Goal: Information Seeking & Learning: Learn about a topic

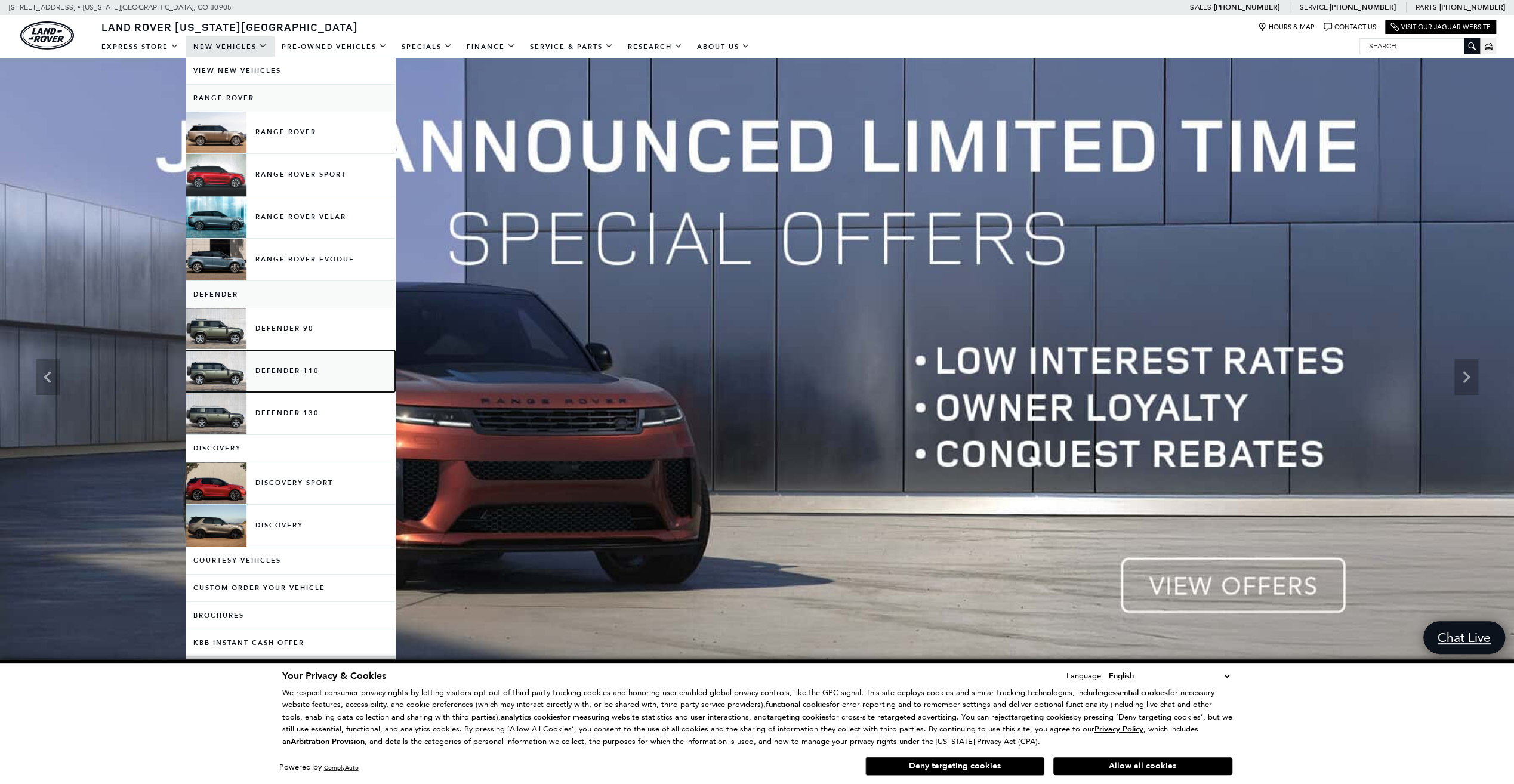
click at [298, 367] on link "Defender 110" at bounding box center [291, 371] width 209 height 42
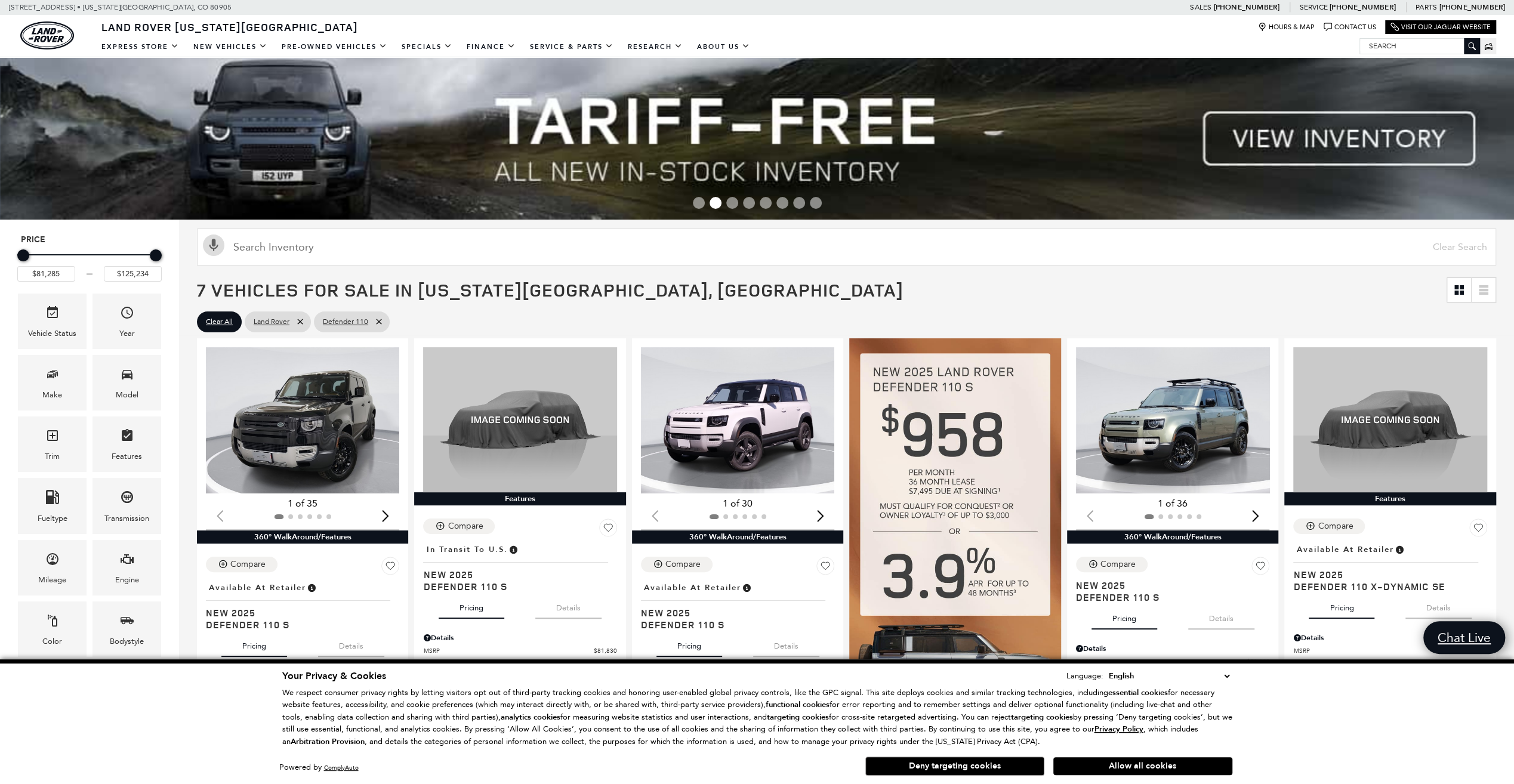
click at [1226, 679] on select "English Spanish / Español English / [GEOGRAPHIC_DATA] Korean / 한국어 Vietnamese /…" at bounding box center [1169, 675] width 127 height 13
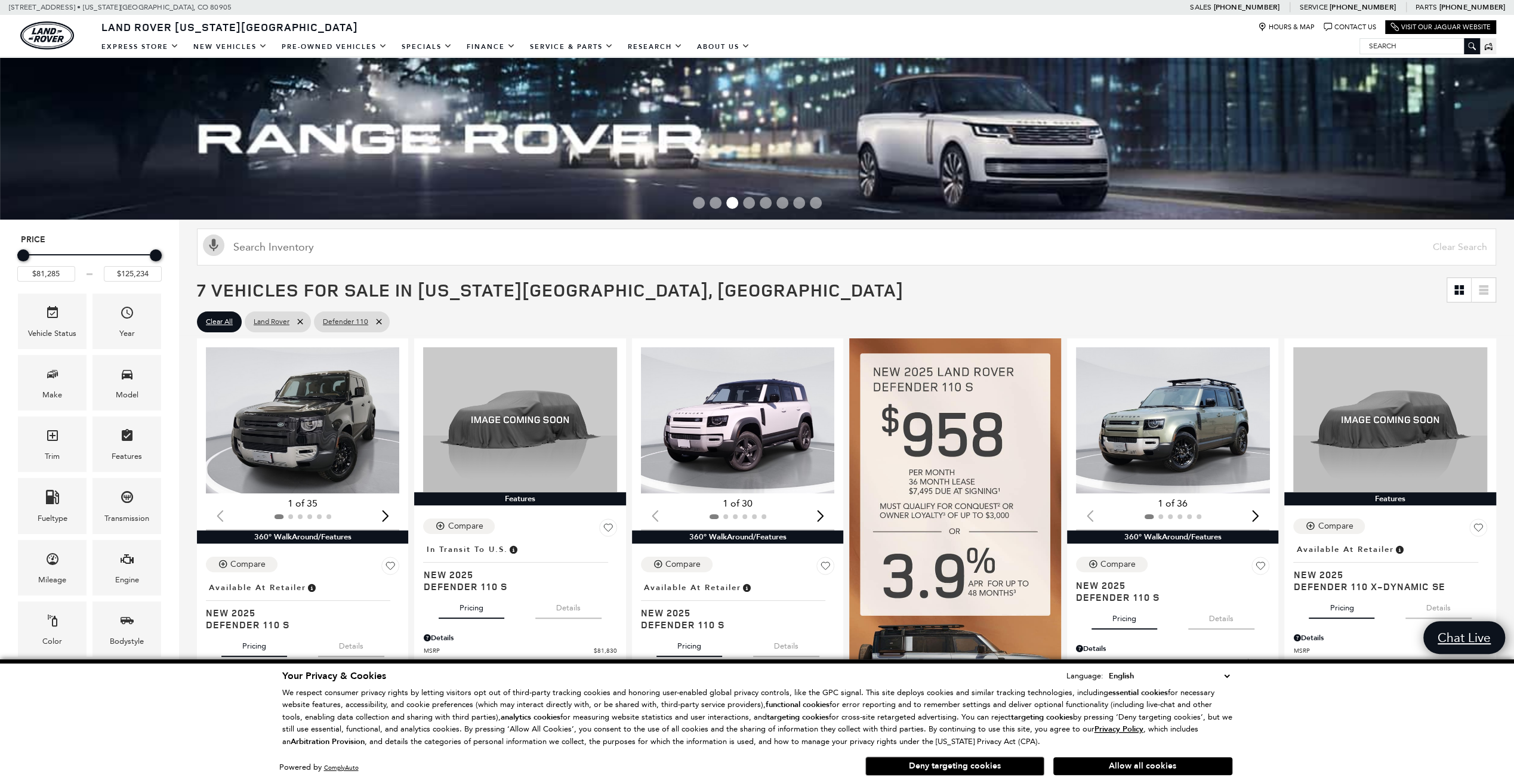
click at [950, 758] on button "Deny targeting cookies" at bounding box center [955, 766] width 179 height 19
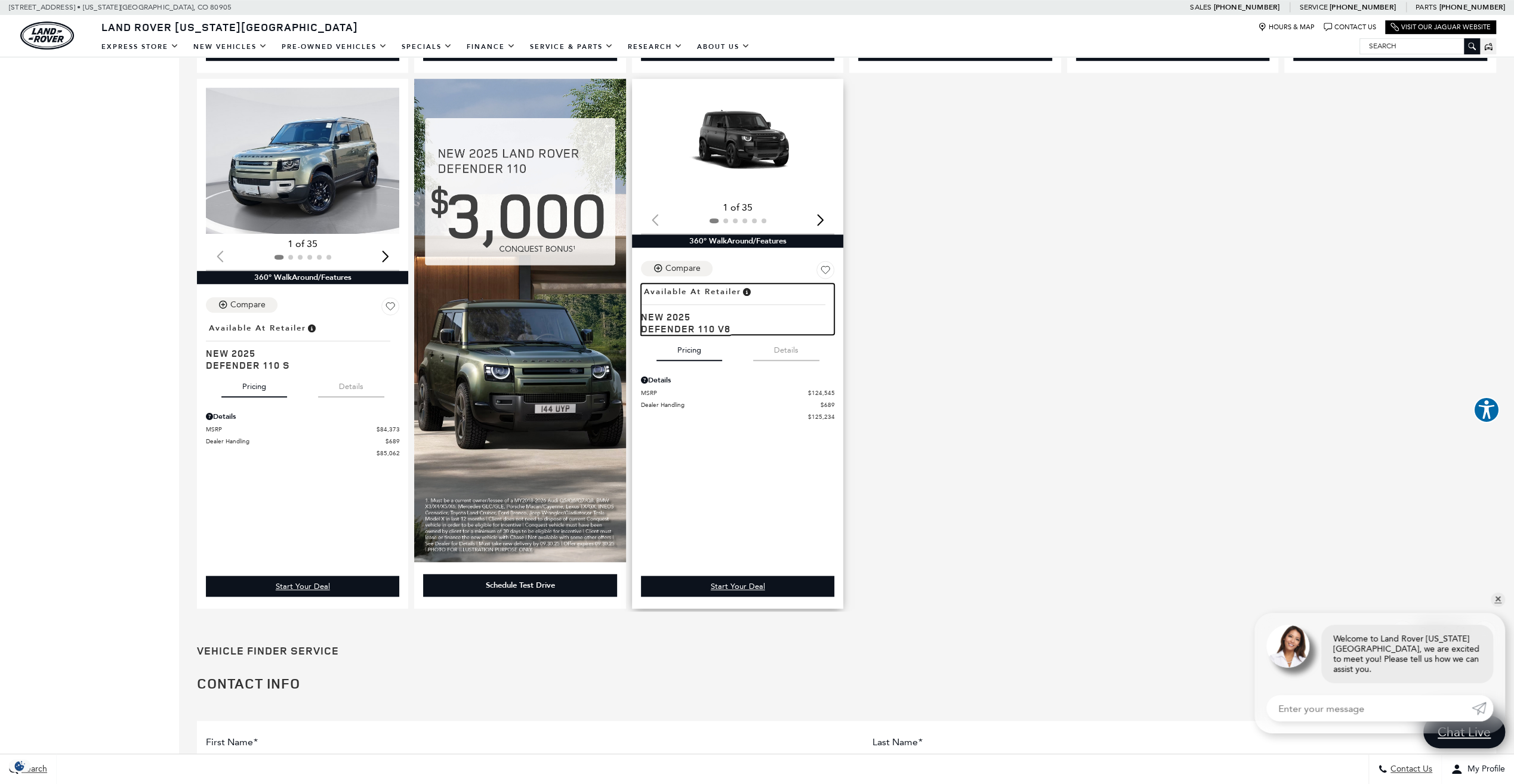
scroll to position [696, 0]
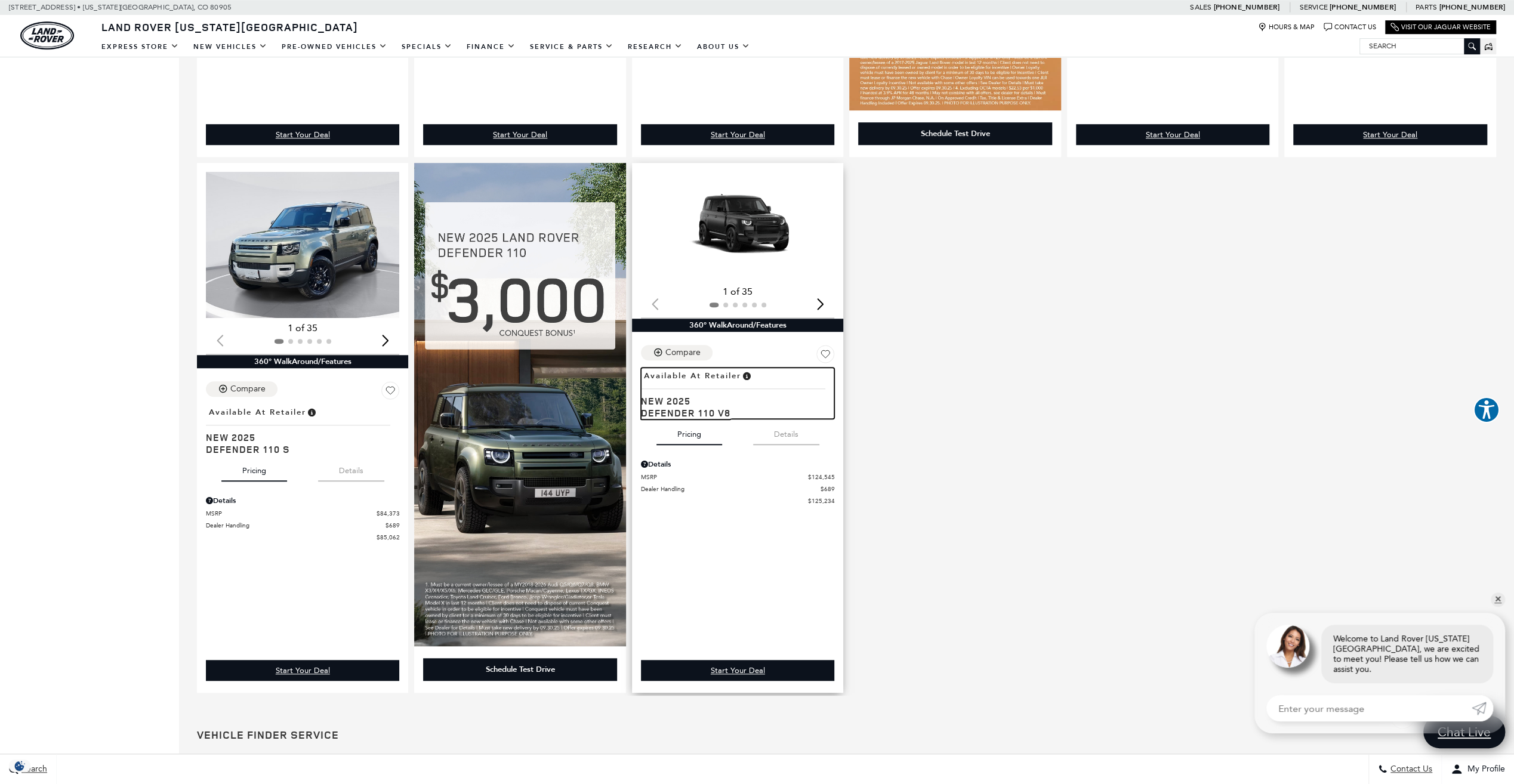
click at [792, 353] on div "Compare Save This Vehicle - Location : Available at Retailer New 2025 Defender …" at bounding box center [738, 382] width 194 height 74
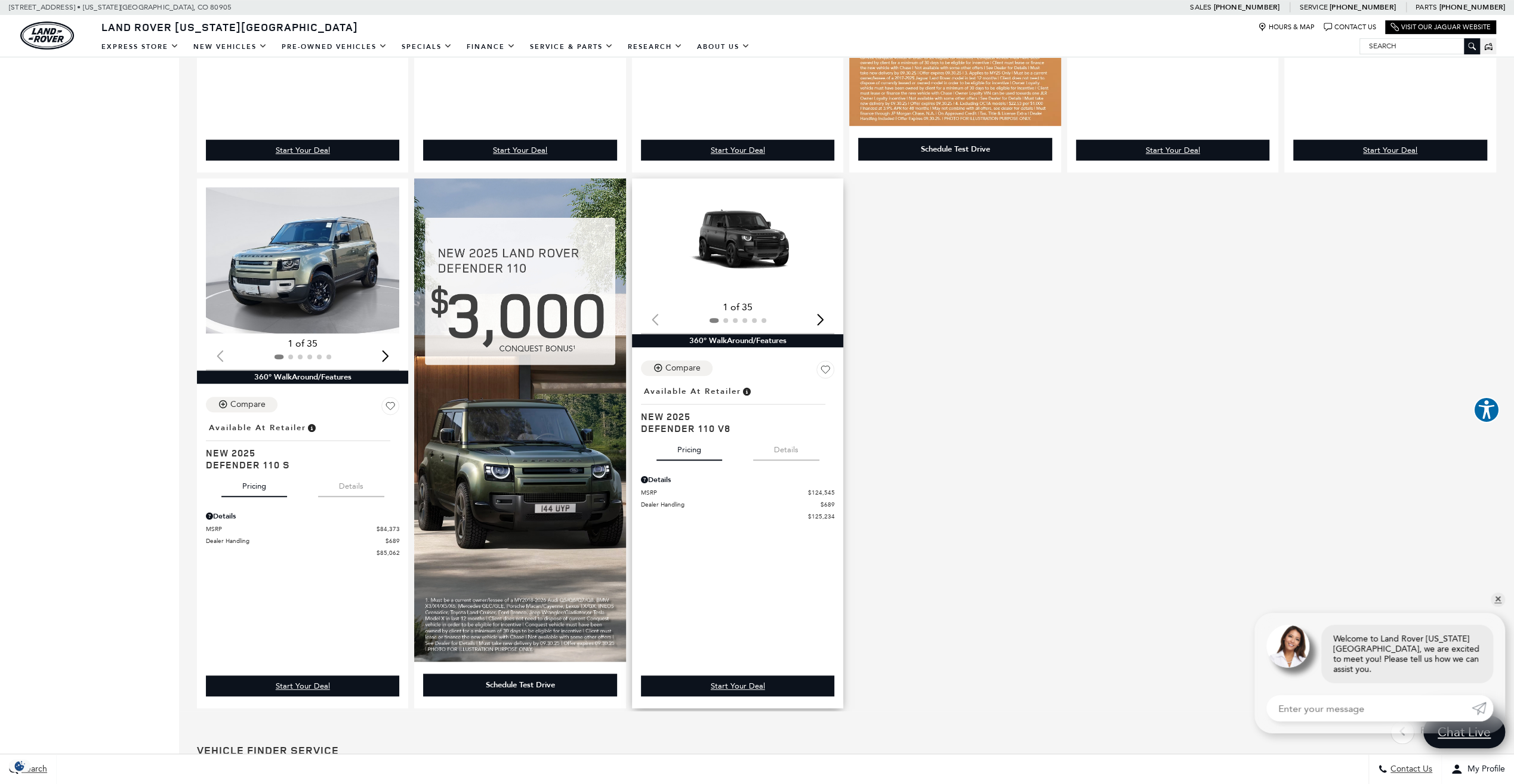
click at [787, 452] on button "Details" at bounding box center [786, 447] width 66 height 26
click at [693, 457] on button "Pricing" at bounding box center [689, 447] width 66 height 26
click at [827, 319] on div "Next slide" at bounding box center [820, 319] width 16 height 26
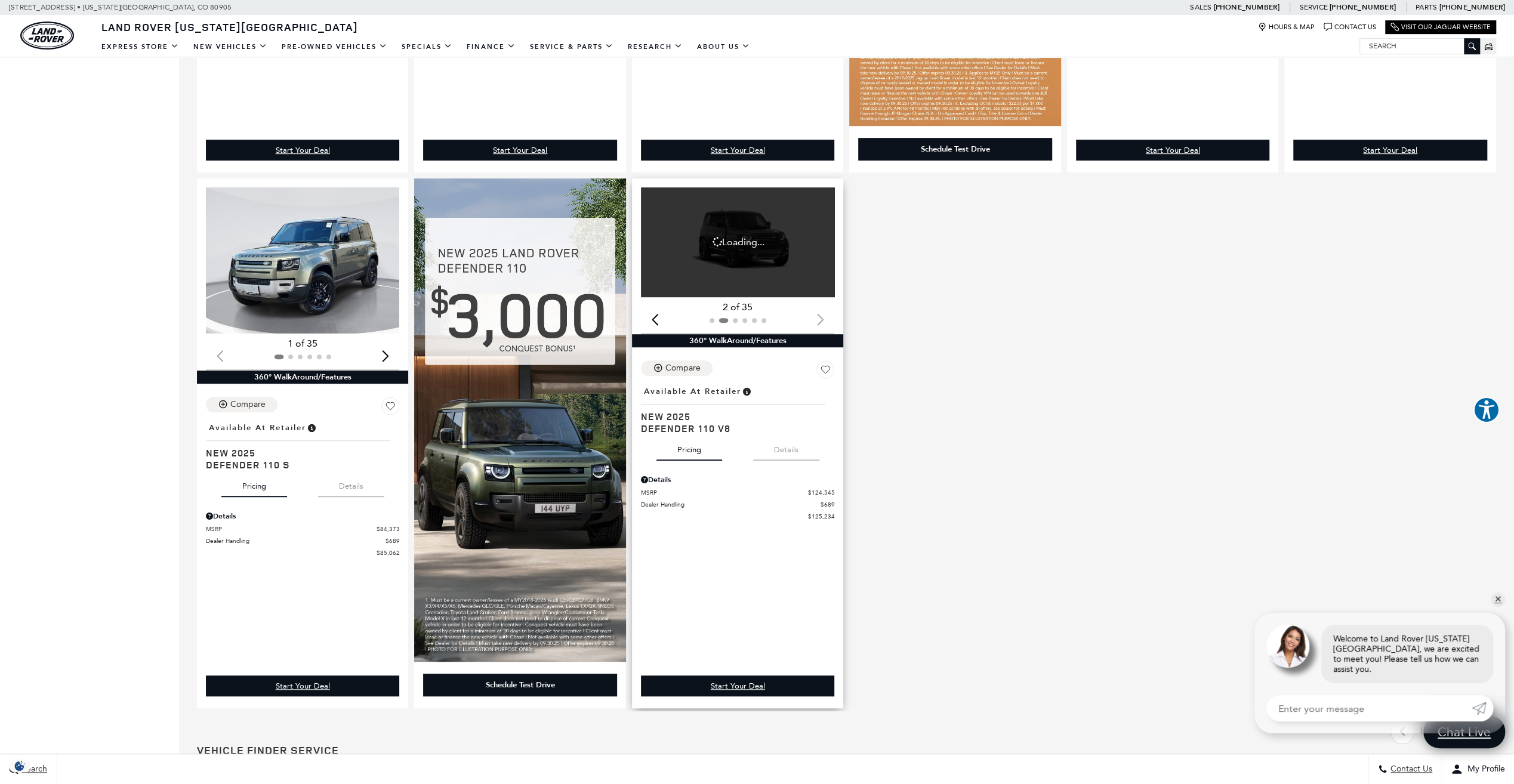
click at [827, 319] on div at bounding box center [738, 320] width 194 height 13
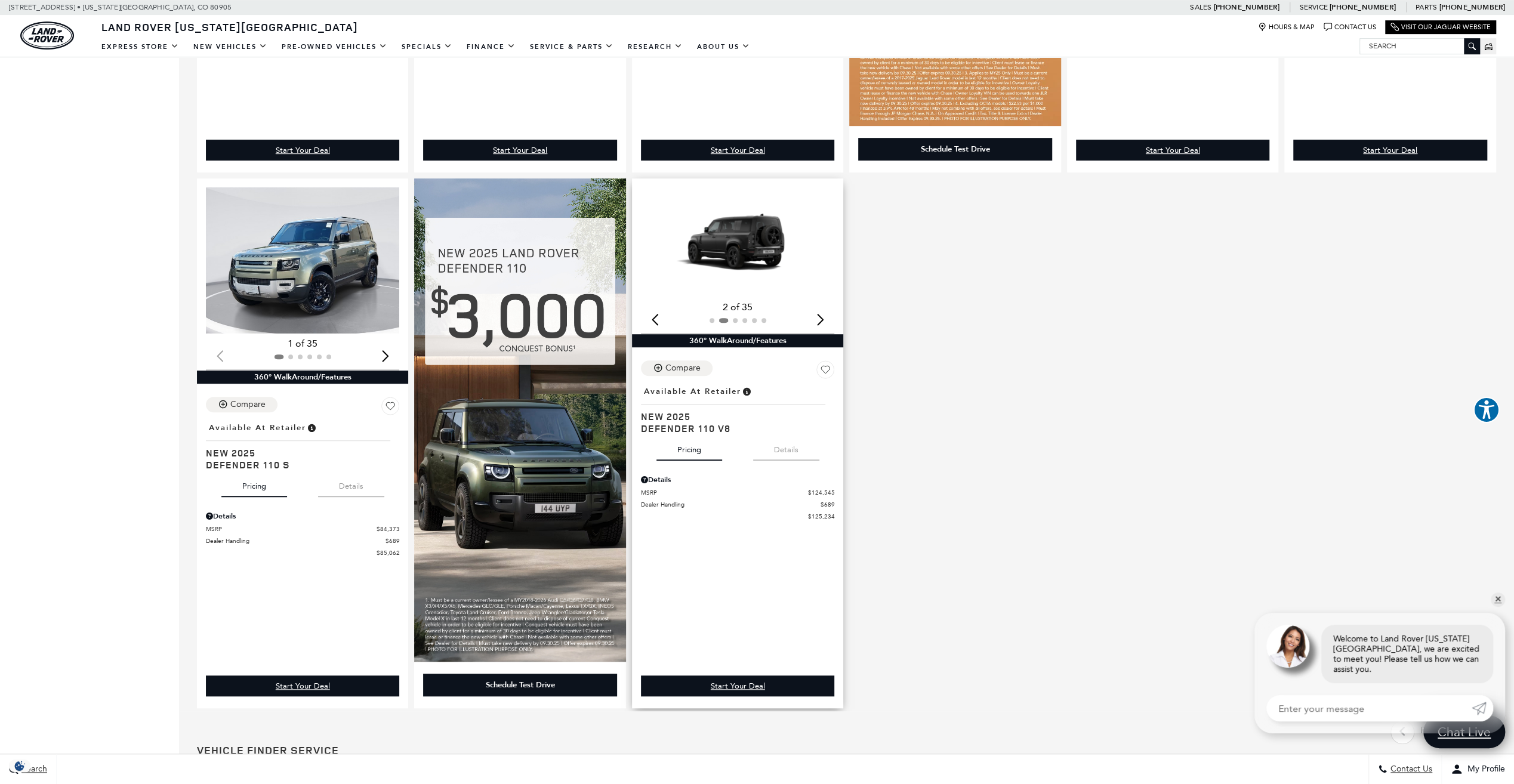
click at [827, 319] on div "Next slide" at bounding box center [820, 319] width 16 height 26
click at [826, 319] on div "Next slide" at bounding box center [820, 319] width 16 height 26
click at [784, 453] on button "Details" at bounding box center [786, 447] width 66 height 26
click at [690, 452] on button "Pricing" at bounding box center [689, 447] width 66 height 26
click at [795, 452] on button "Details" at bounding box center [786, 447] width 66 height 26
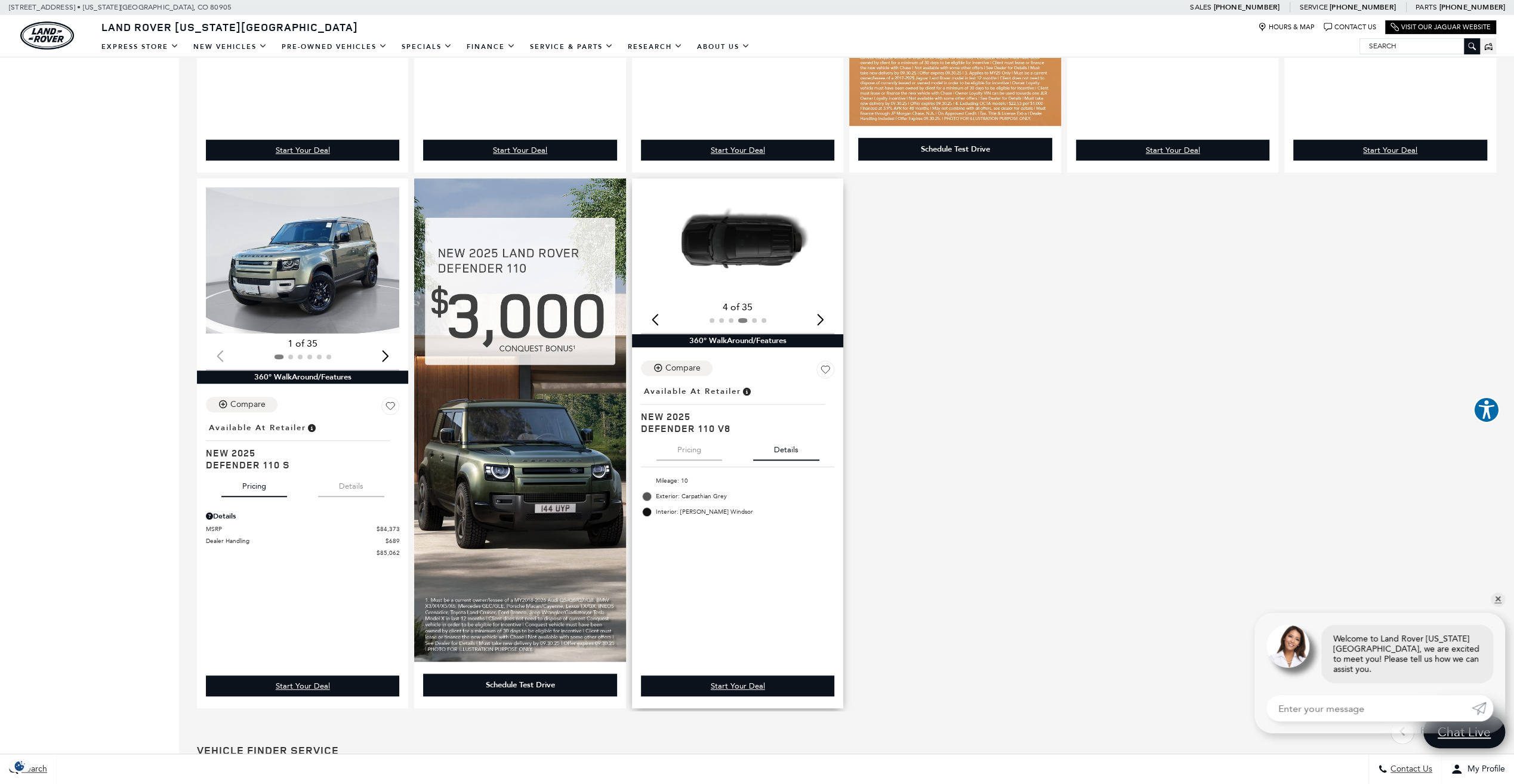
click at [697, 449] on button "Pricing" at bounding box center [689, 447] width 66 height 26
click at [822, 322] on div "Next slide" at bounding box center [820, 319] width 16 height 26
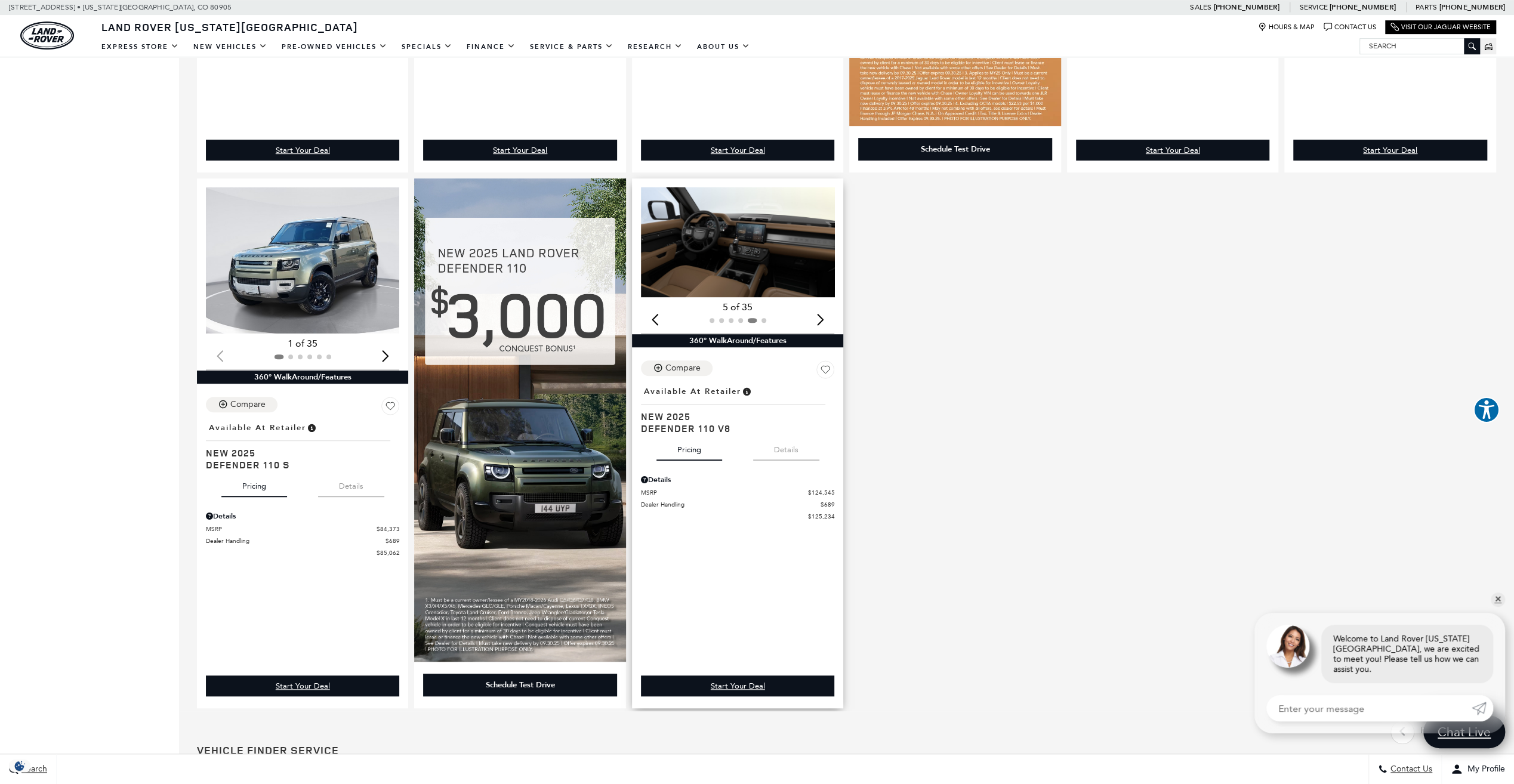
click at [822, 322] on div "Next slide" at bounding box center [820, 319] width 16 height 26
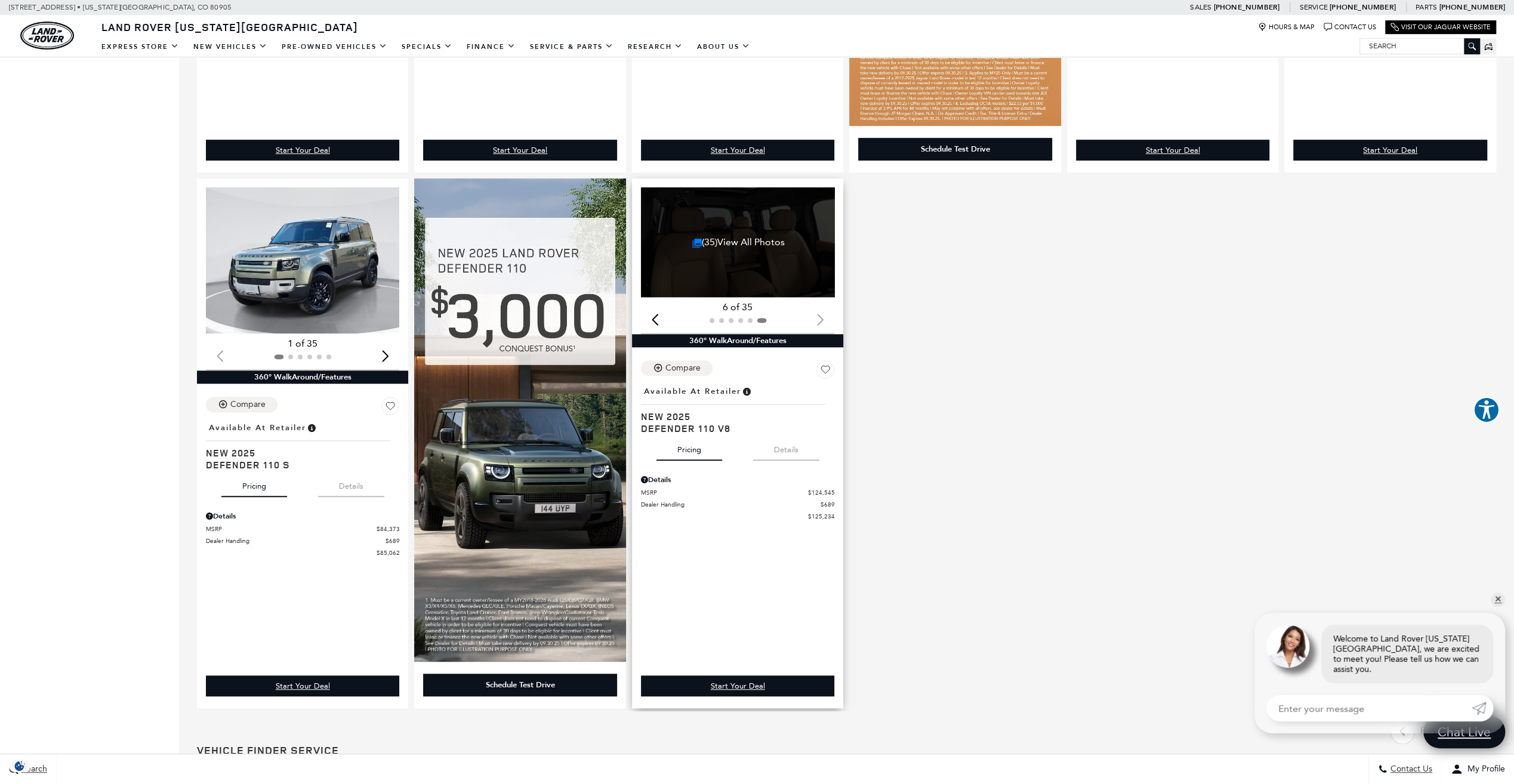
click at [821, 322] on div at bounding box center [738, 320] width 194 height 13
click at [827, 320] on div at bounding box center [738, 320] width 194 height 13
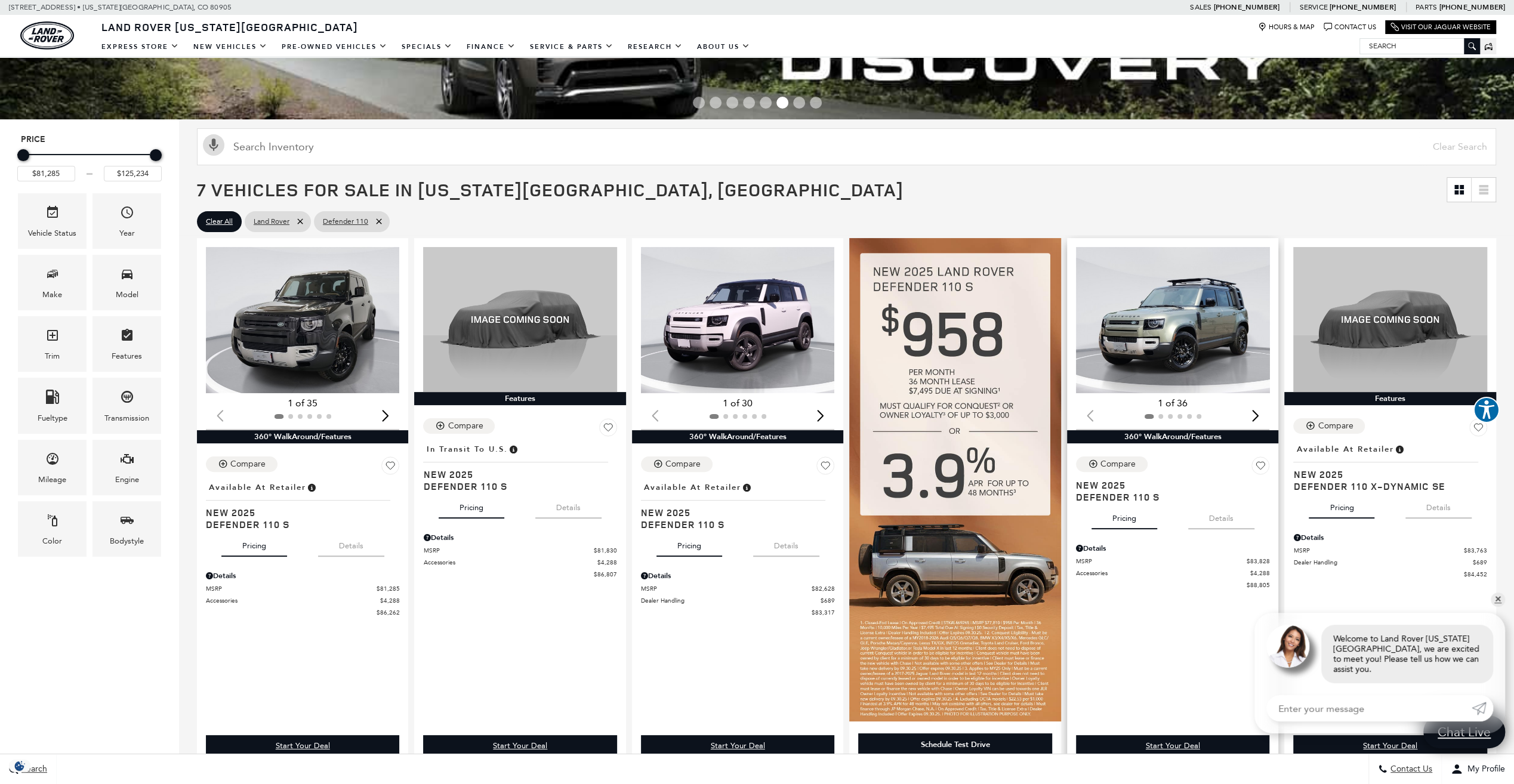
scroll to position [99, 0]
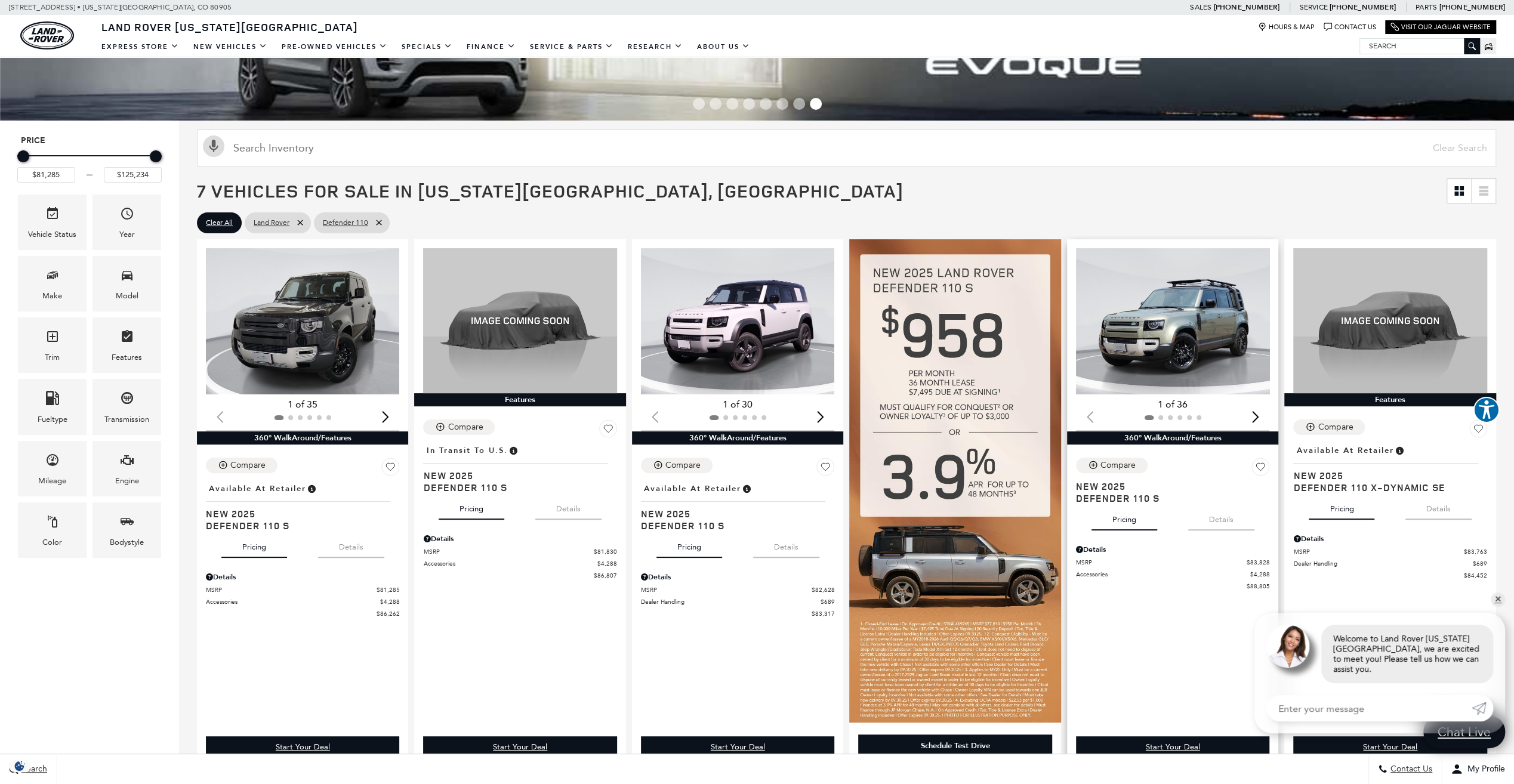
click at [1261, 412] on div "Next slide" at bounding box center [1255, 416] width 16 height 26
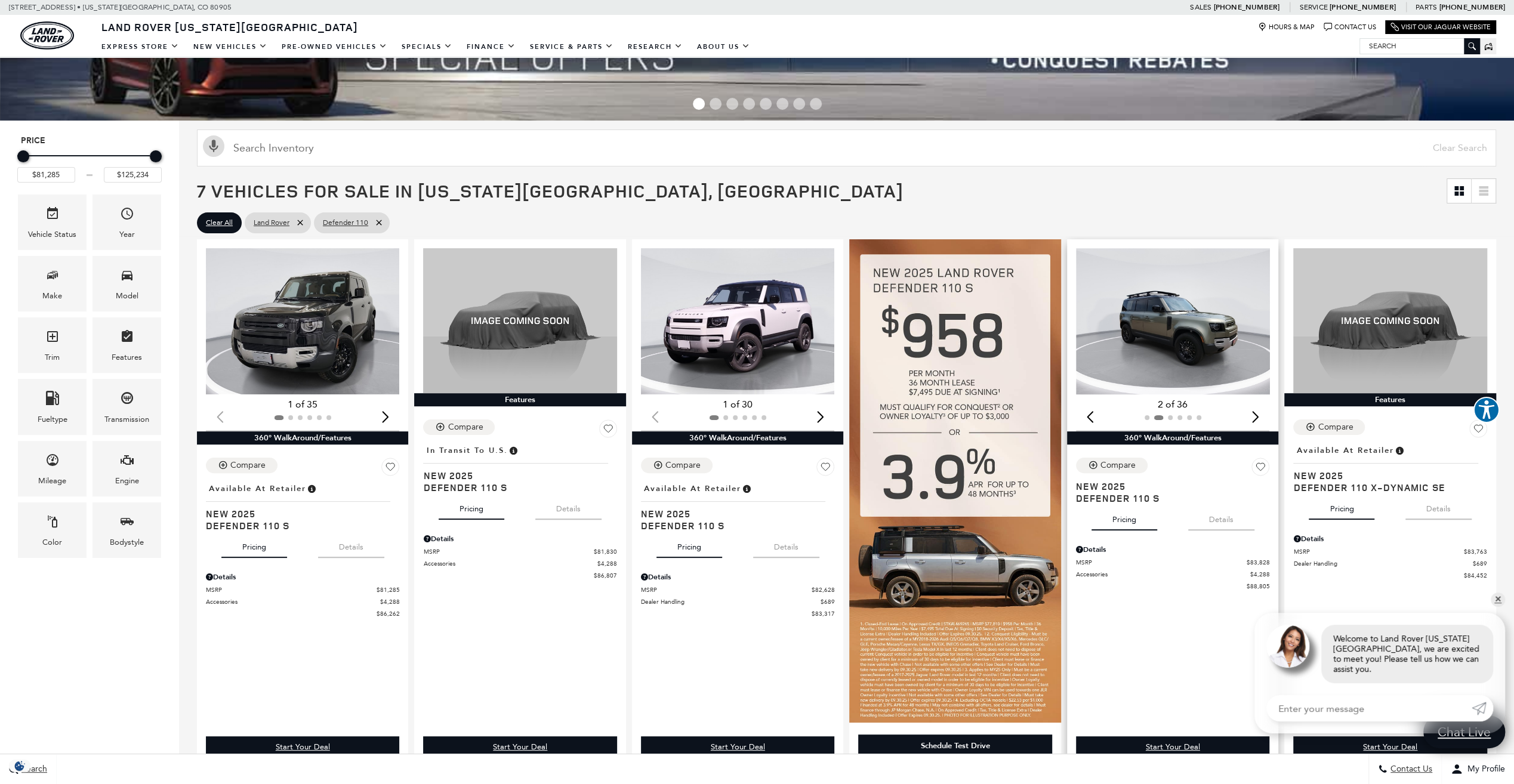
click at [1261, 414] on div "Next slide" at bounding box center [1255, 416] width 16 height 26
click at [1260, 414] on div "Next slide" at bounding box center [1255, 416] width 16 height 26
